Goal: Transaction & Acquisition: Book appointment/travel/reservation

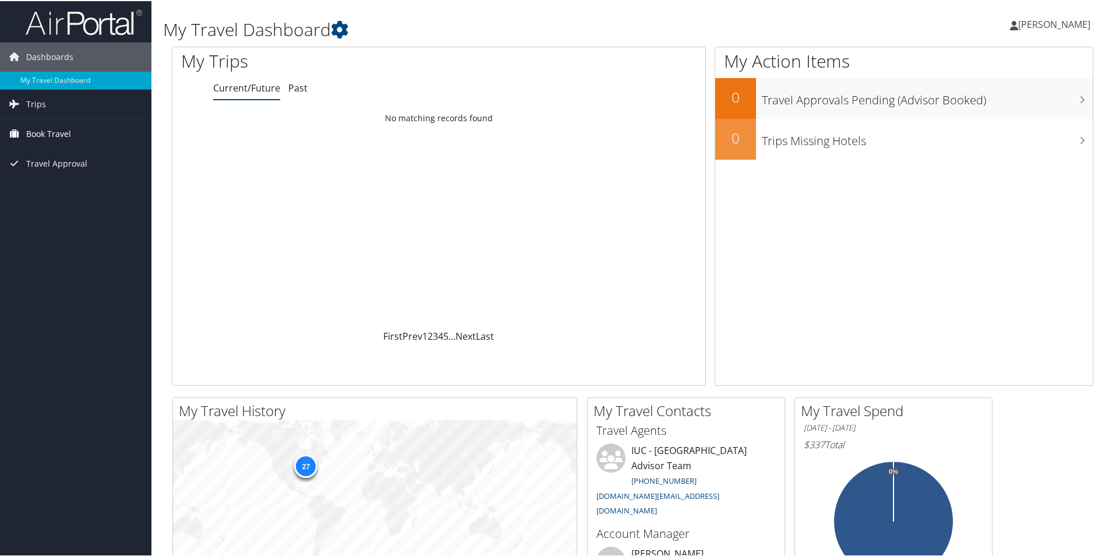
click at [56, 132] on span "Book Travel" at bounding box center [48, 132] width 45 height 29
click at [51, 192] on link "Book/Manage Online Trips" at bounding box center [75, 190] width 151 height 17
